Goal: Transaction & Acquisition: Purchase product/service

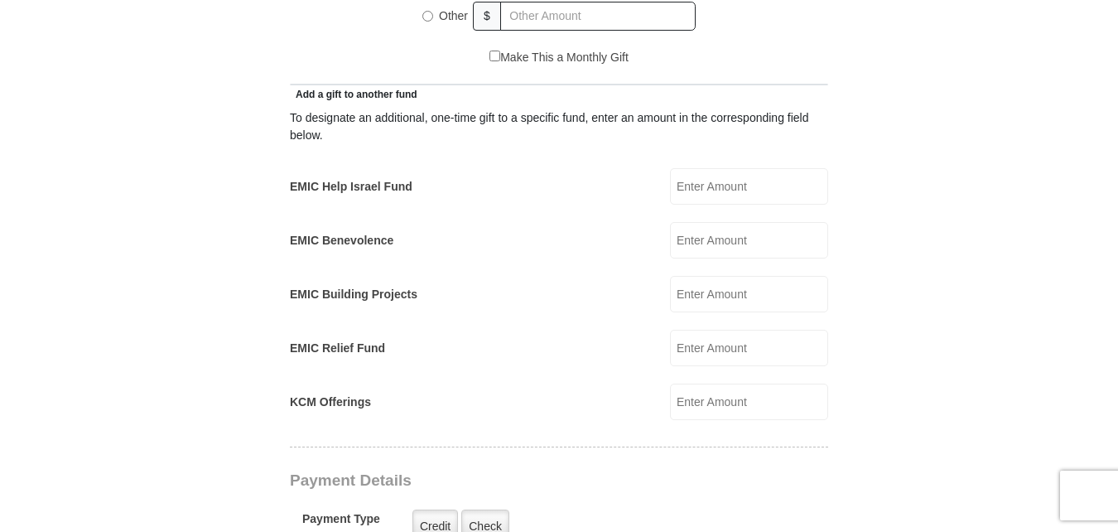
scroll to position [828, 0]
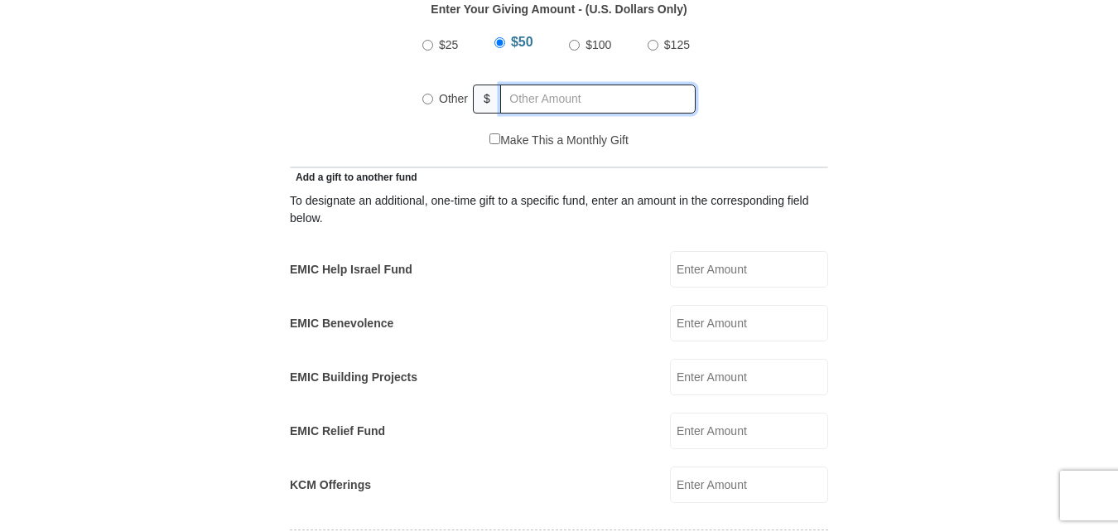
radio input "true"
click at [563, 84] on input "text" at bounding box center [601, 98] width 190 height 29
type input "222.00"
click at [708, 251] on input "EMIC Help Israel Fund" at bounding box center [749, 269] width 158 height 36
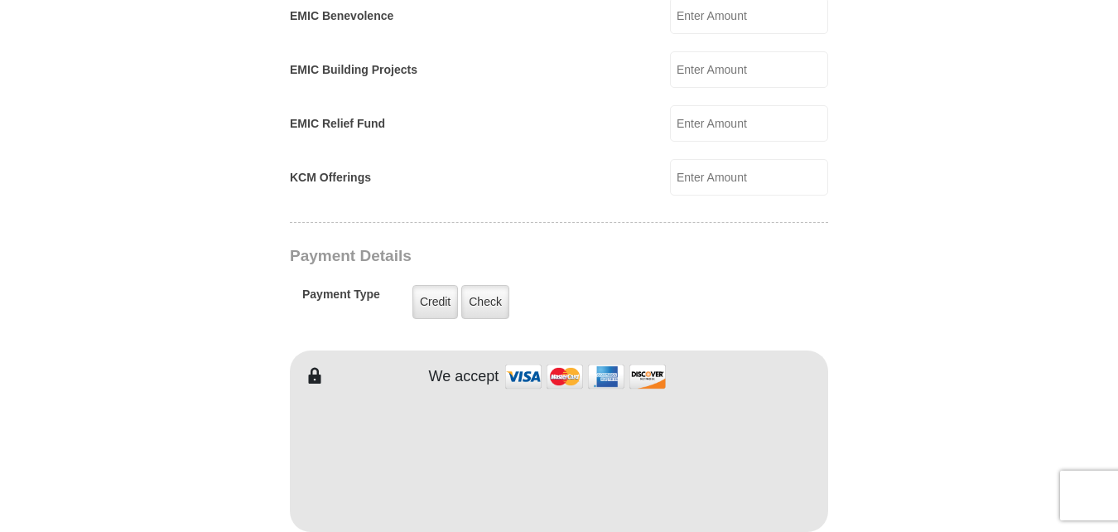
scroll to position [1160, 0]
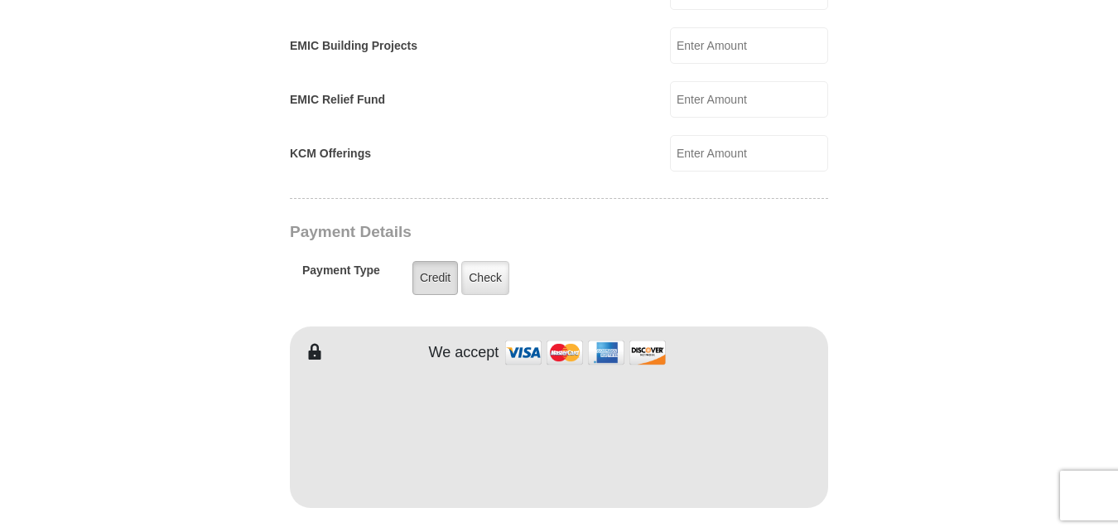
type input "37"
click at [442, 261] on label "Credit" at bounding box center [435, 278] width 46 height 34
click at [0, 0] on input "Credit" at bounding box center [0, 0] width 0 height 0
click at [430, 261] on label "Credit" at bounding box center [435, 278] width 46 height 34
click at [0, 0] on input "Credit" at bounding box center [0, 0] width 0 height 0
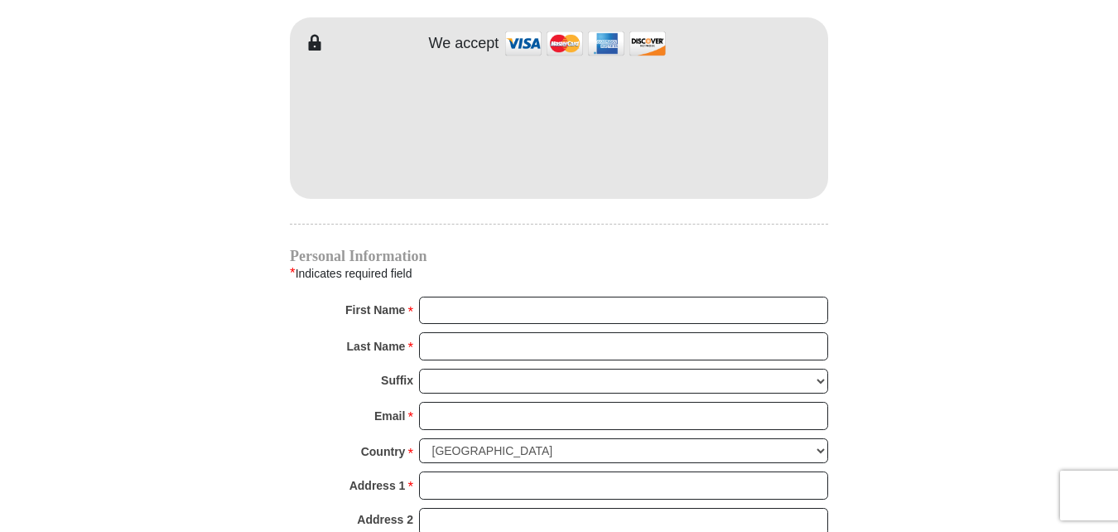
scroll to position [1491, 0]
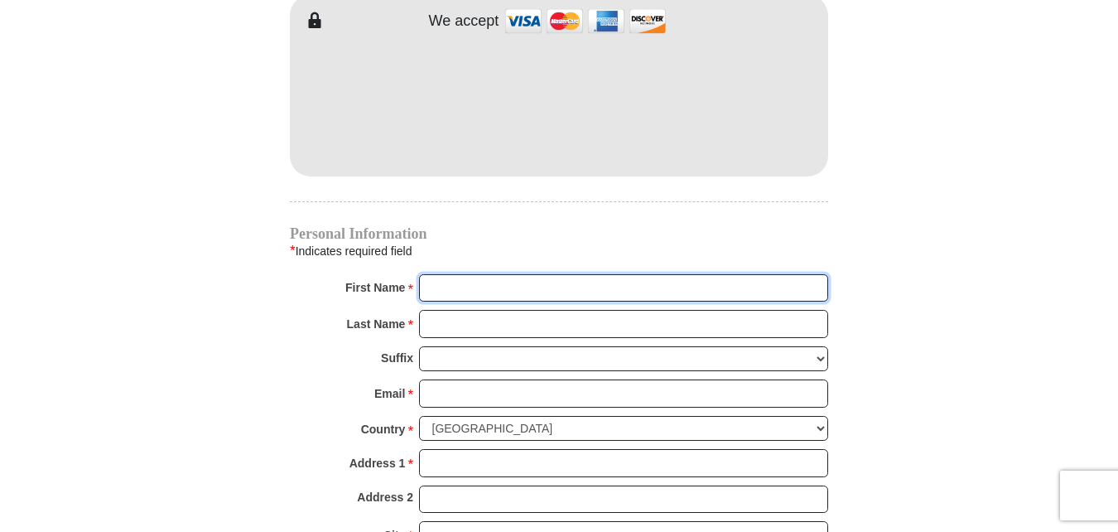
click at [475, 274] on input "First Name *" at bounding box center [623, 288] width 409 height 28
type input "[PERSON_NAME]"
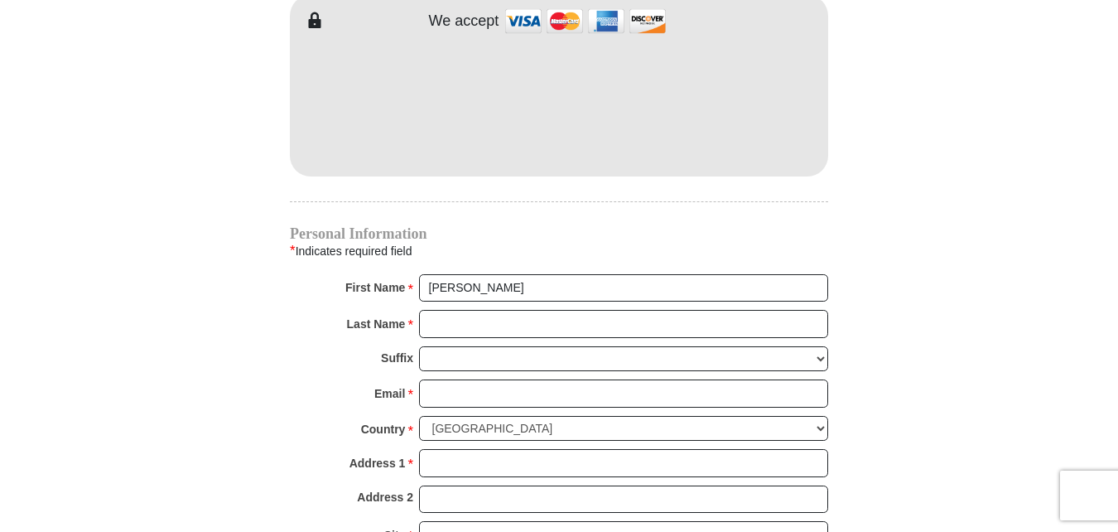
type input "25.00"
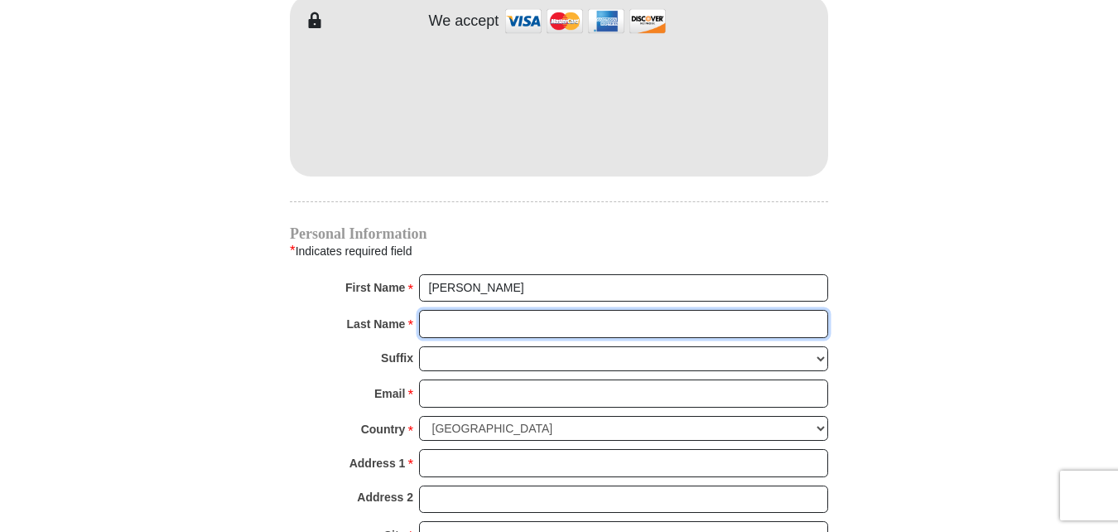
type input "Hill"
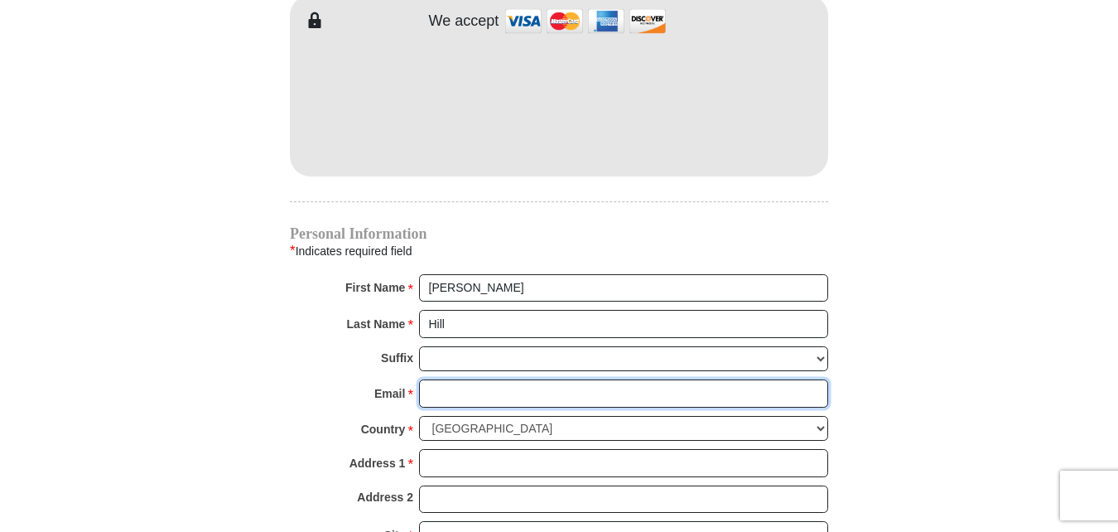
type input "[EMAIL_ADDRESS][DOMAIN_NAME]"
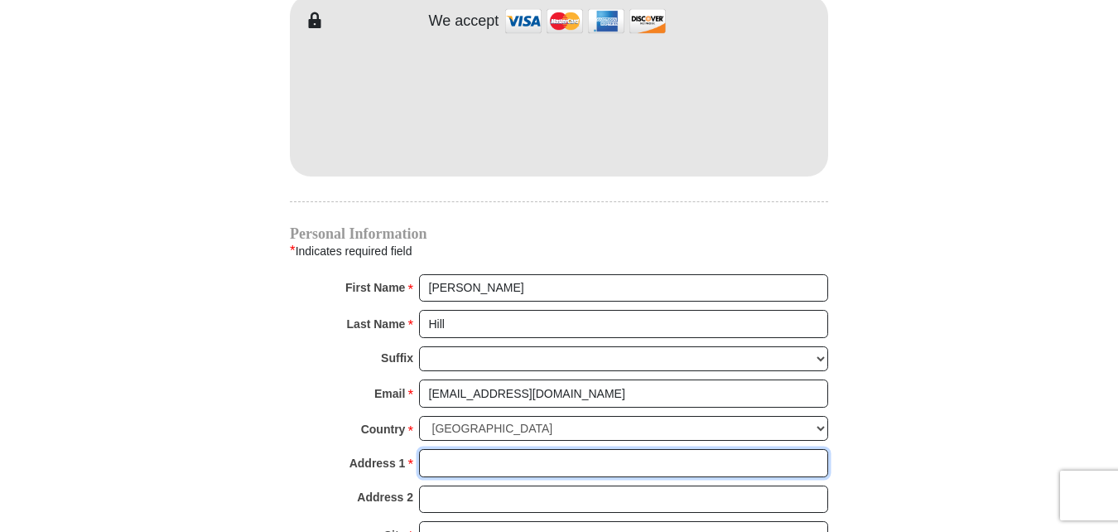
type input "[STREET_ADDRESS][PERSON_NAME]"
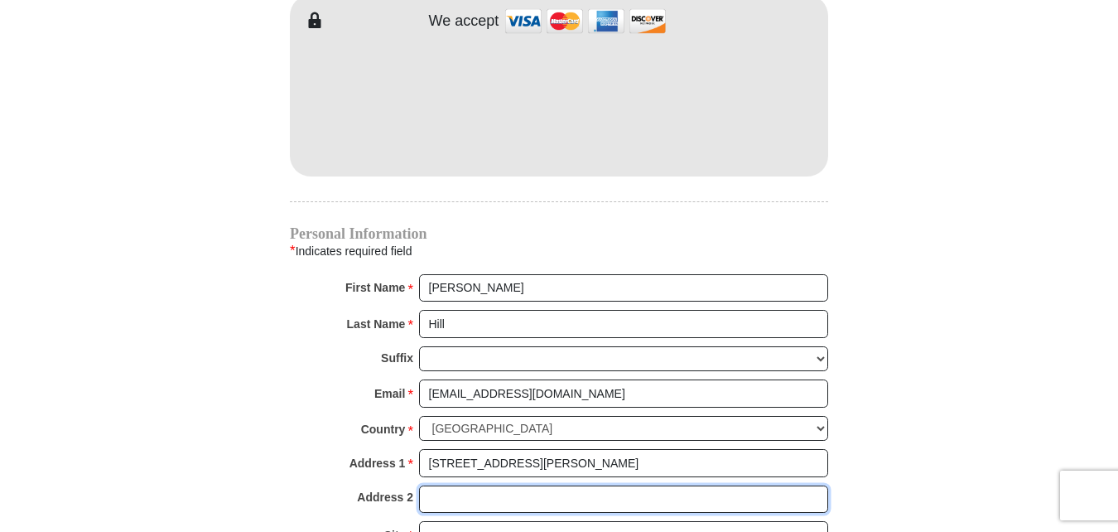
type input "apt 112"
type input "Decatur"
select select "[GEOGRAPHIC_DATA]"
type input "76234"
type input "8327214251"
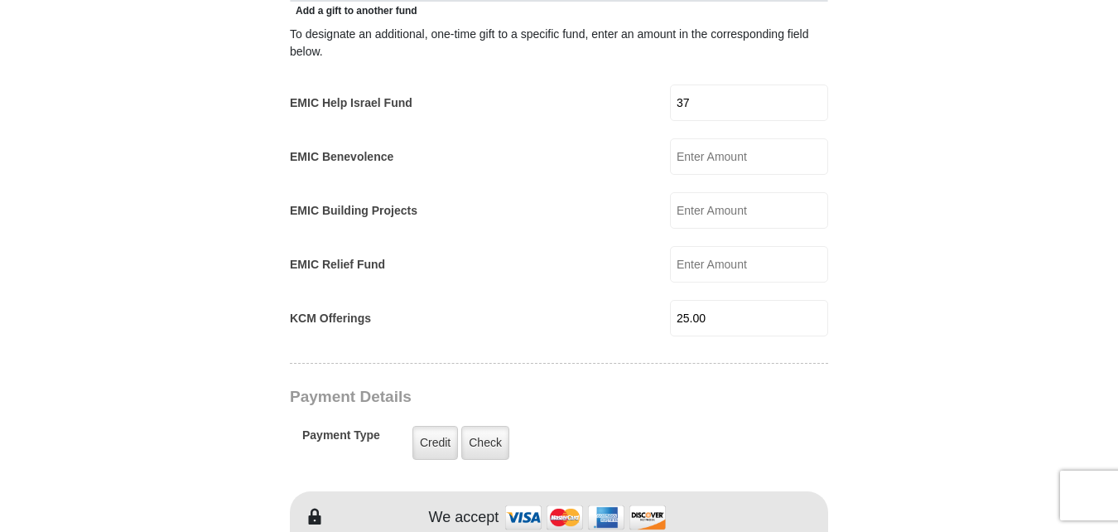
scroll to position [994, 0]
drag, startPoint x: 716, startPoint y: 298, endPoint x: 649, endPoint y: 294, distance: 68.0
click at [649, 301] on div "KCM Offerings 25.00 KCM Offerings Amount must be a valid number Make This a Mon…" at bounding box center [559, 319] width 538 height 36
click at [902, 338] on form "[GEOGRAPHIC_DATA][DEMOGRAPHIC_DATA] Online Giving Because of gifts like yours, …" at bounding box center [559, 297] width 944 height 2450
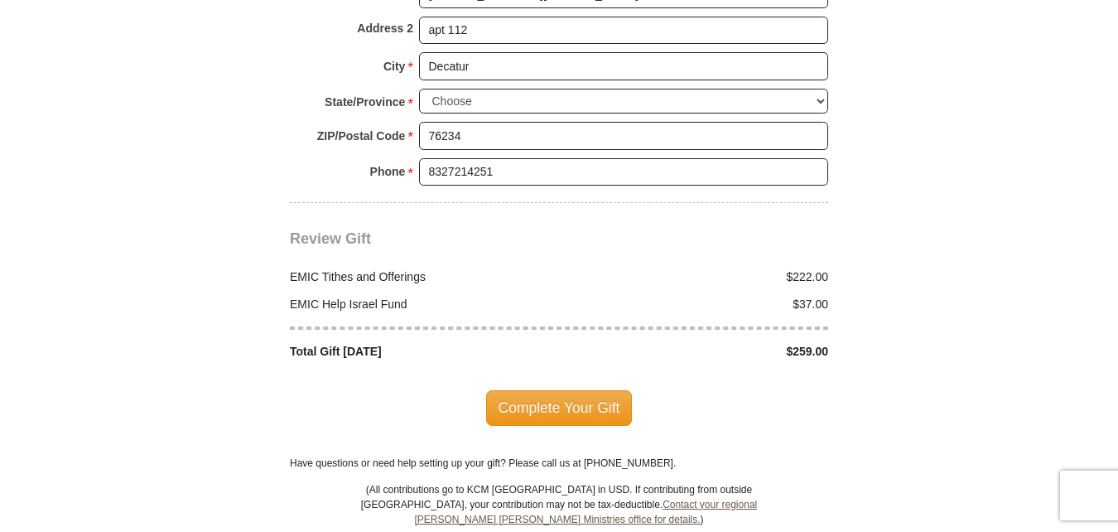
scroll to position [1988, 0]
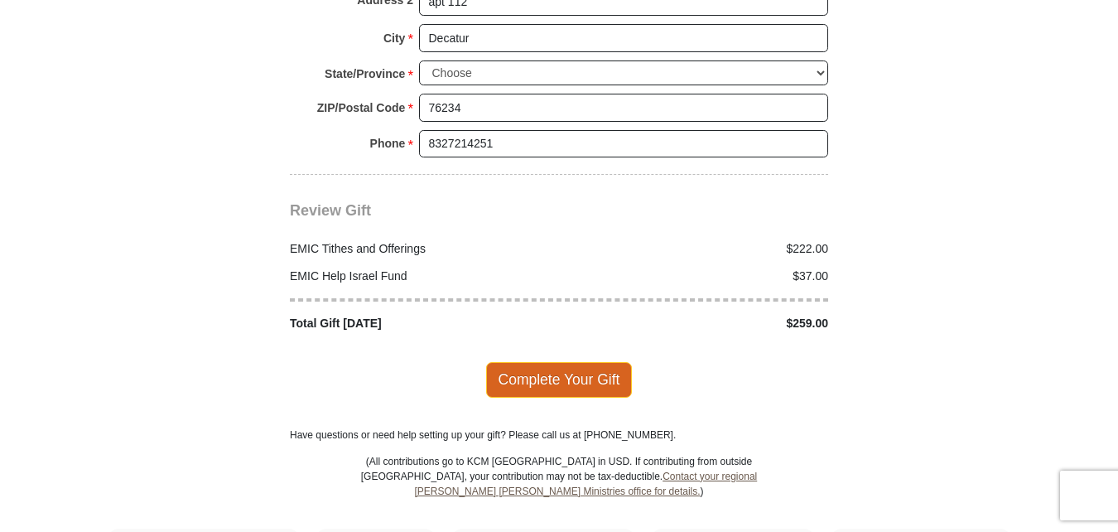
click at [559, 362] on span "Complete Your Gift" at bounding box center [559, 379] width 147 height 35
